Goal: Task Accomplishment & Management: Use online tool/utility

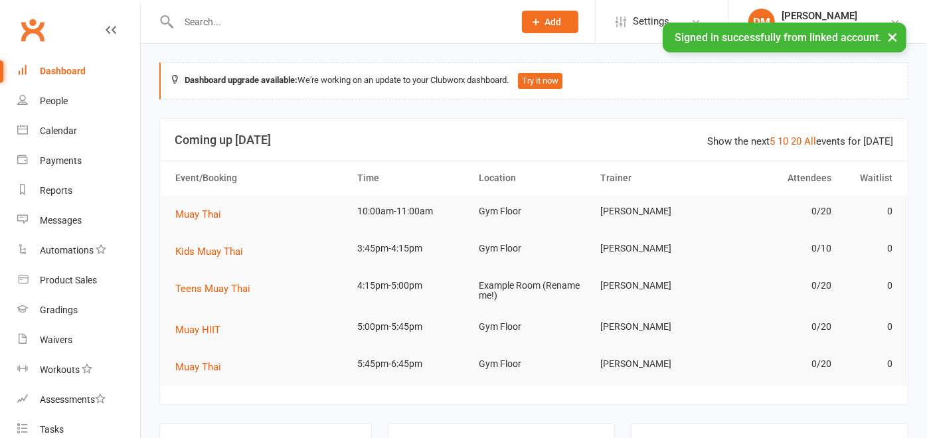
click at [280, 27] on input "text" at bounding box center [340, 22] width 330 height 19
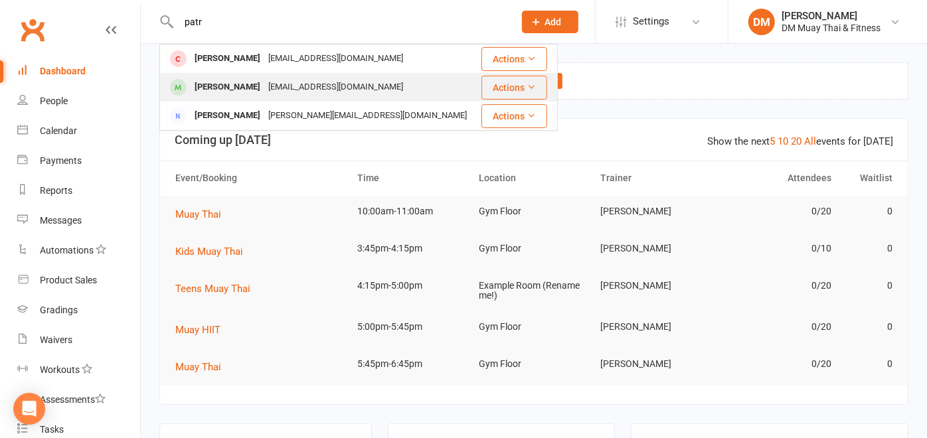
type input "patr"
click at [264, 82] on div "[PERSON_NAME]" at bounding box center [228, 87] width 74 height 19
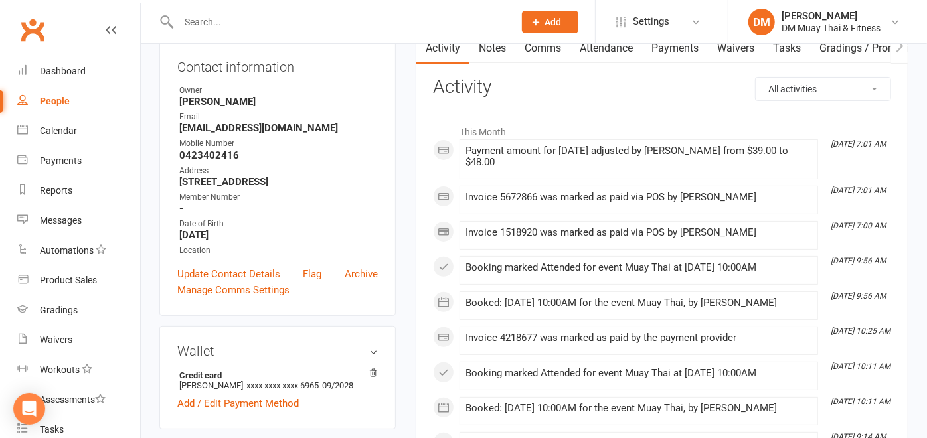
scroll to position [221, 0]
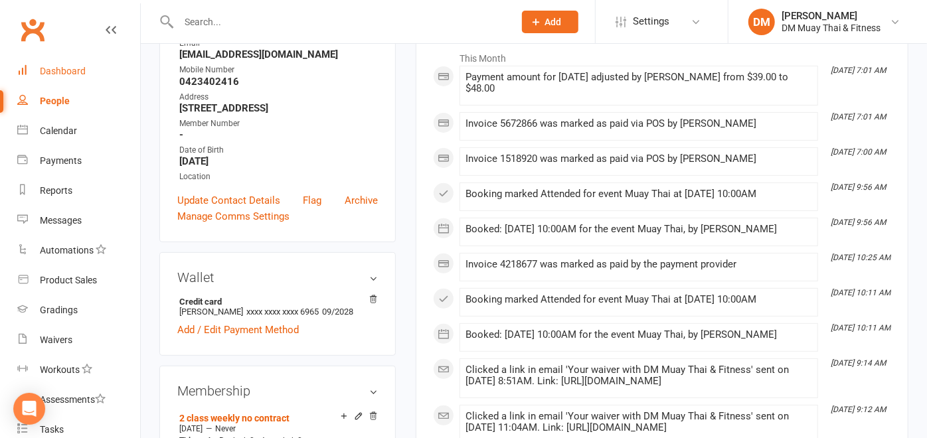
click at [81, 72] on div "Dashboard" at bounding box center [63, 71] width 46 height 11
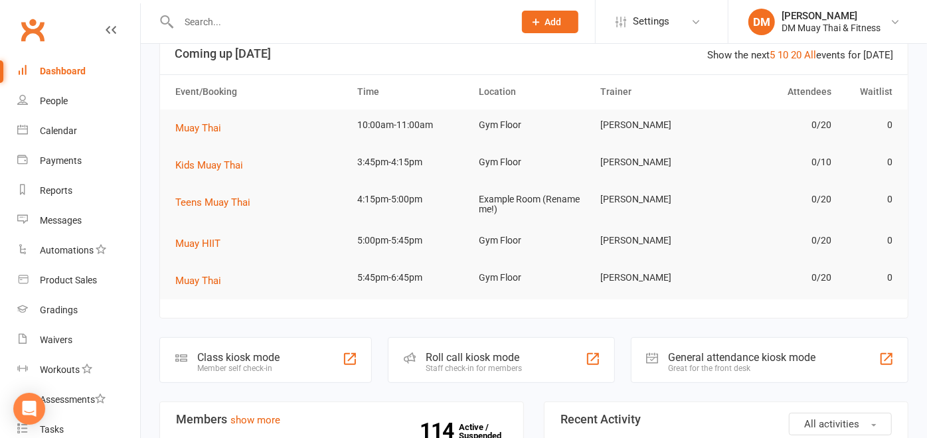
scroll to position [147, 0]
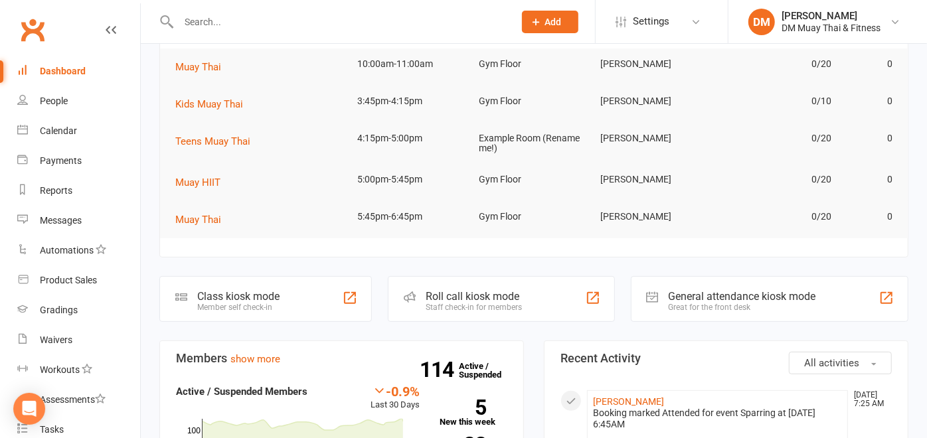
click at [460, 294] on div "Roll call kiosk mode" at bounding box center [474, 296] width 96 height 13
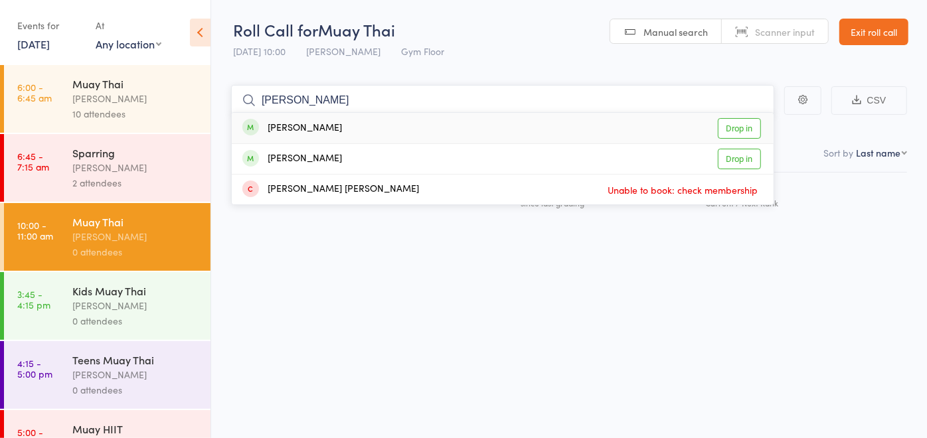
type input "[PERSON_NAME]"
click at [365, 123] on div "Patrycja Piotrowska Drop in" at bounding box center [503, 128] width 542 height 31
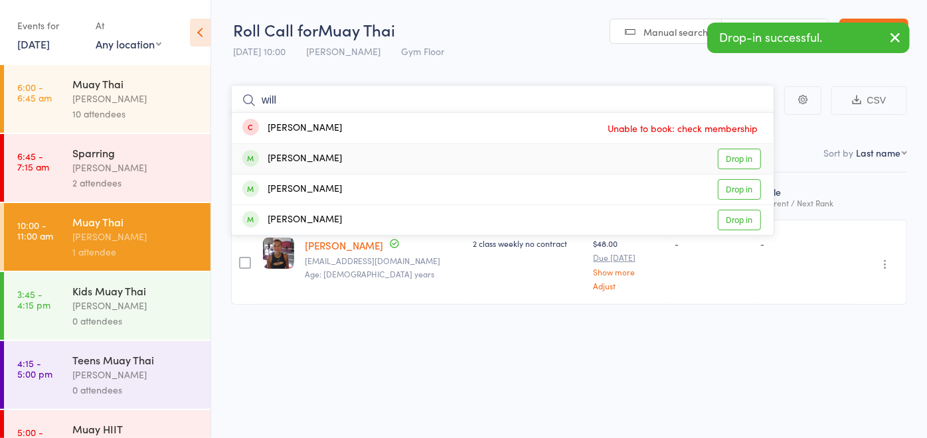
type input "will"
click at [338, 159] on div "Will Georgakopoulos" at bounding box center [292, 158] width 100 height 15
